Goal: Browse casually

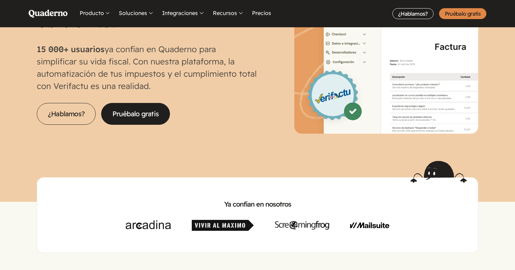
scroll to position [101, 0]
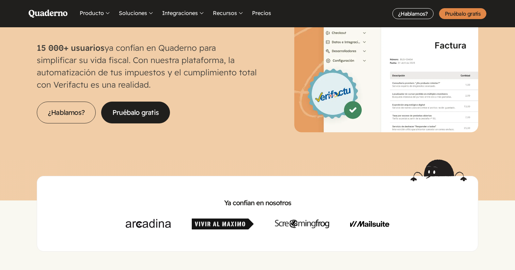
click at [368, 220] on ul at bounding box center [257, 223] width 419 height 11
drag, startPoint x: 225, startPoint y: 231, endPoint x: 208, endPoint y: 231, distance: 16.7
click at [208, 231] on div "Ya confían en nosotros" at bounding box center [258, 214] width 442 height 76
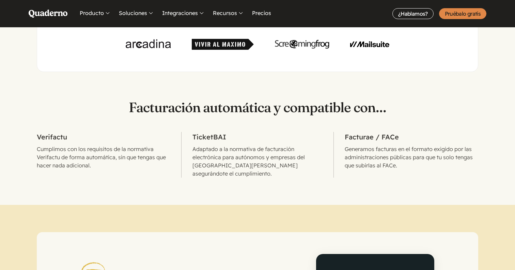
scroll to position [425, 0]
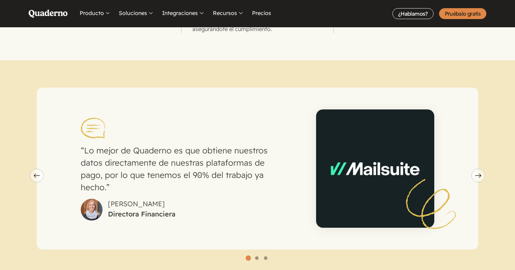
drag, startPoint x: 350, startPoint y: 197, endPoint x: 268, endPoint y: 197, distance: 82.5
click at [270, 197] on div "Lo mejor de Quaderno es que obtiene nuestros datos directamente de nuestras pla…" at bounding box center [257, 169] width 397 height 162
drag, startPoint x: 256, startPoint y: 193, endPoint x: 244, endPoint y: 193, distance: 11.9
click at [244, 199] on figcaption "[PERSON_NAME] Directora Financiera" at bounding box center [184, 210] width 206 height 22
click at [480, 173] on icon "Next slide" at bounding box center [478, 175] width 6 height 4
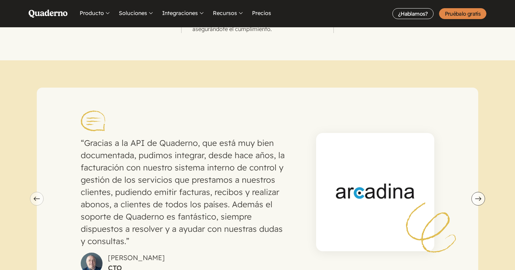
click at [473, 197] on span "Next slide" at bounding box center [478, 199] width 13 height 4
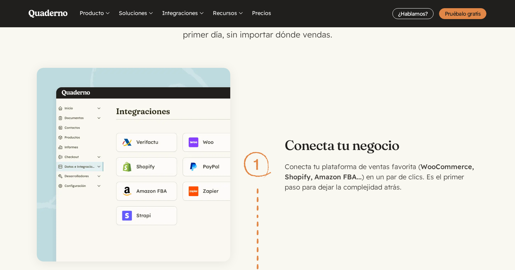
scroll to position [830, 0]
